Goal: Information Seeking & Learning: Learn about a topic

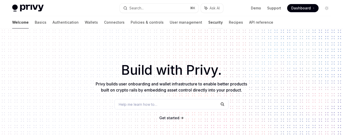
click at [208, 20] on link "Security" at bounding box center [215, 22] width 14 height 12
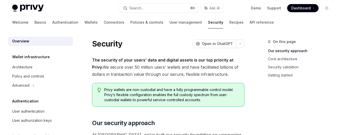
type textarea "*"
click at [130, 23] on link "Policies & controls" at bounding box center [146, 22] width 33 height 12
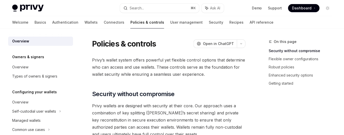
type textarea "*"
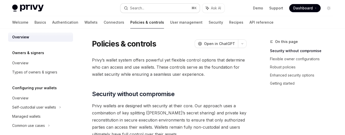
scroll to position [5, 0]
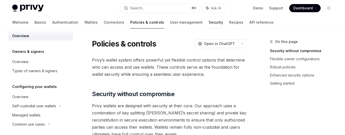
click at [209, 25] on link "Security" at bounding box center [216, 22] width 14 height 12
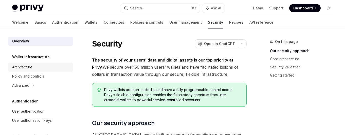
click at [29, 65] on div "Architecture" at bounding box center [22, 67] width 20 height 6
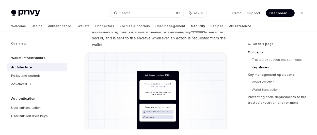
scroll to position [459, 0]
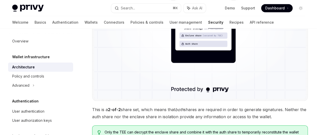
type textarea "*"
